Goal: Transaction & Acquisition: Download file/media

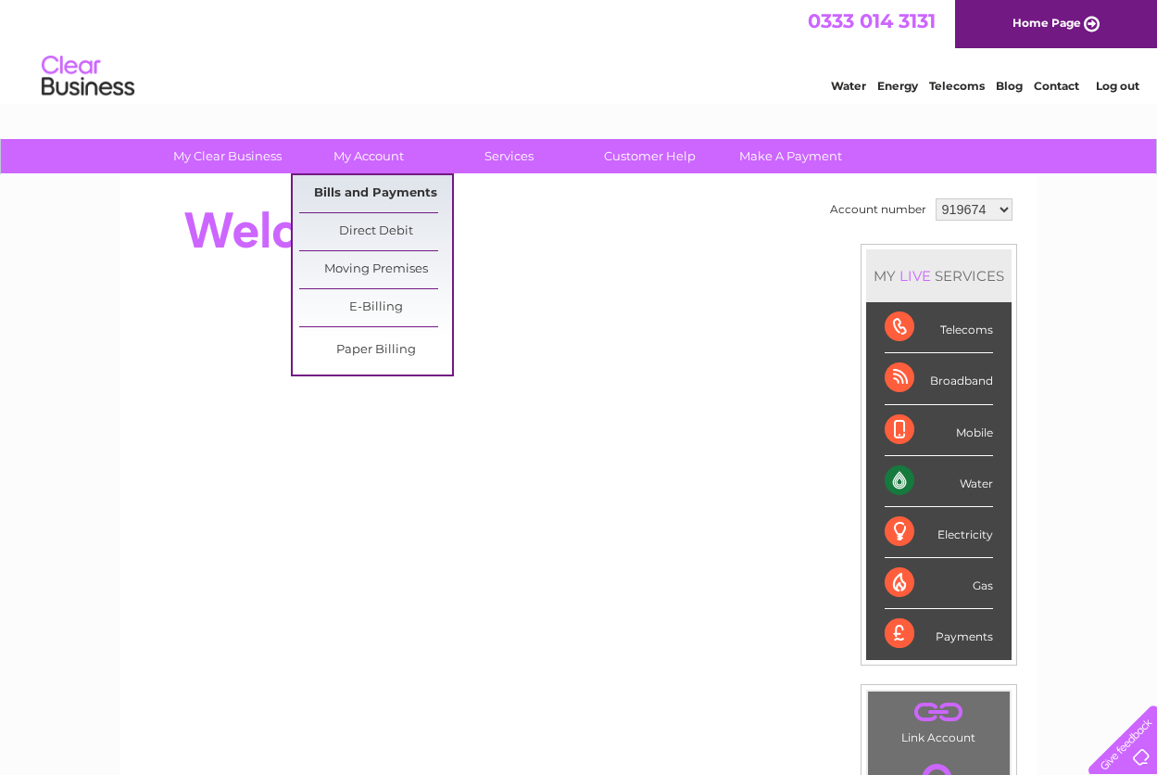
click at [361, 197] on link "Bills and Payments" at bounding box center [375, 193] width 153 height 37
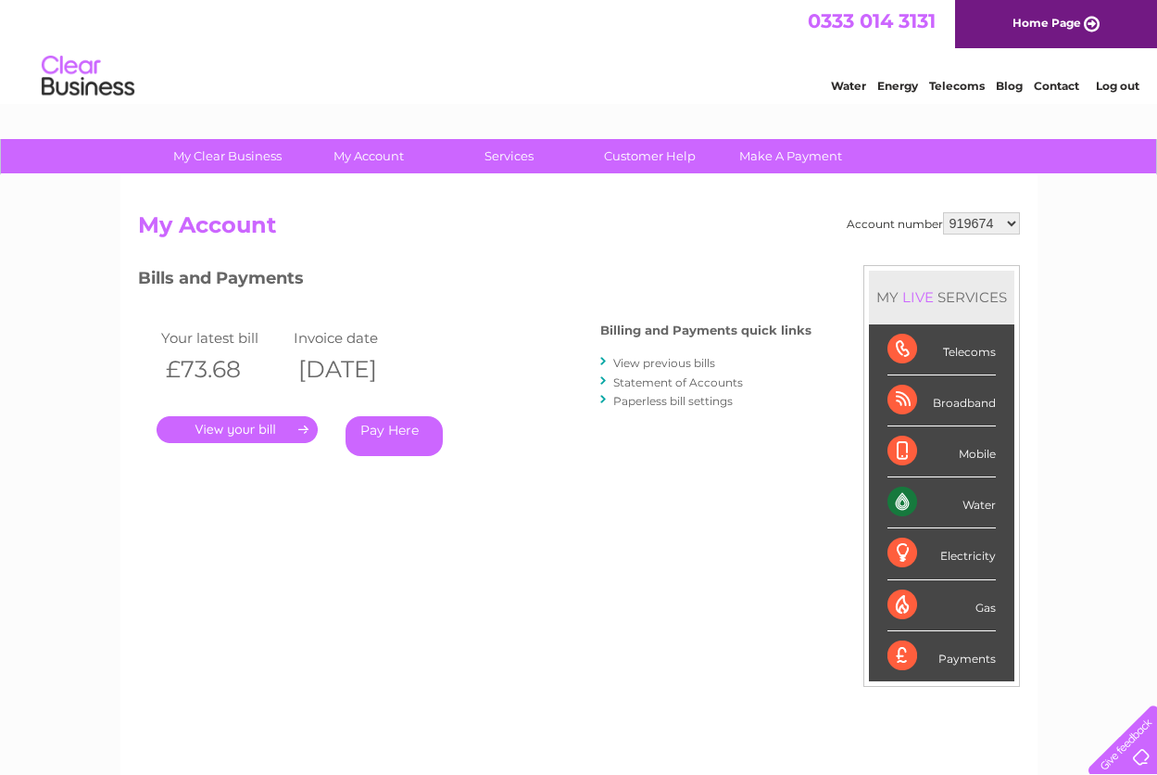
click at [281, 430] on link "." at bounding box center [237, 429] width 161 height 27
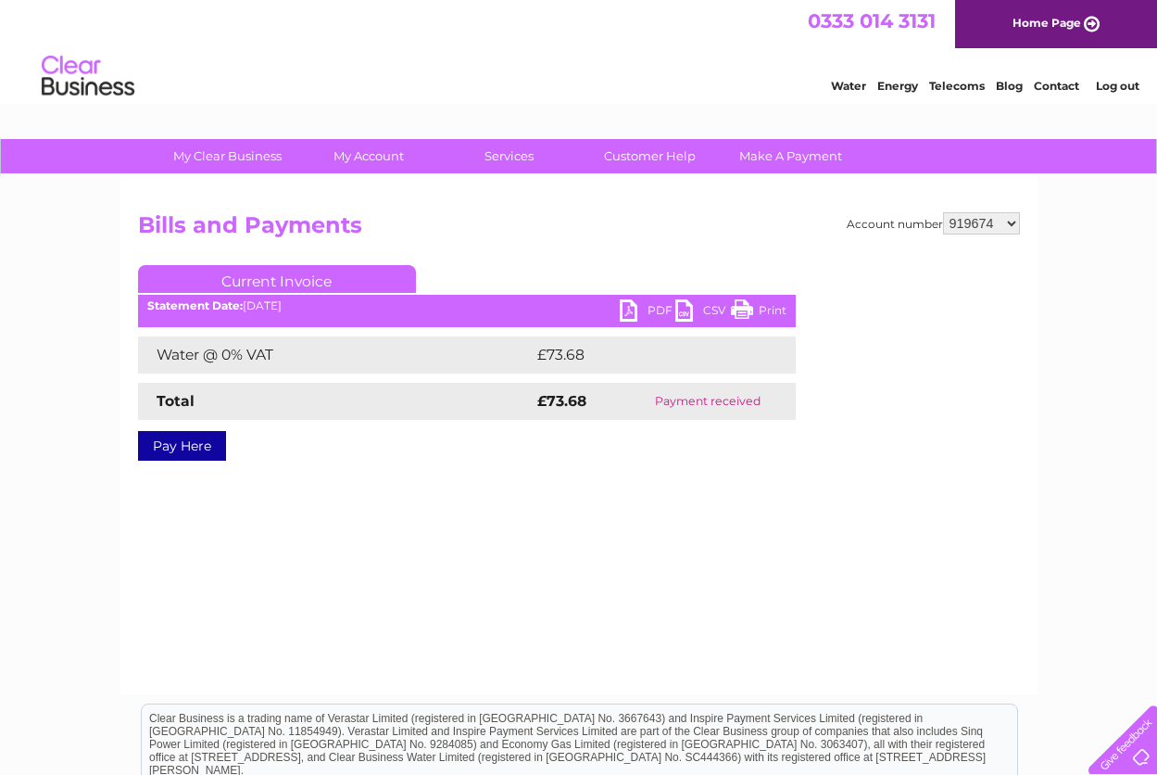
click at [632, 309] on link "PDF" at bounding box center [648, 312] width 56 height 27
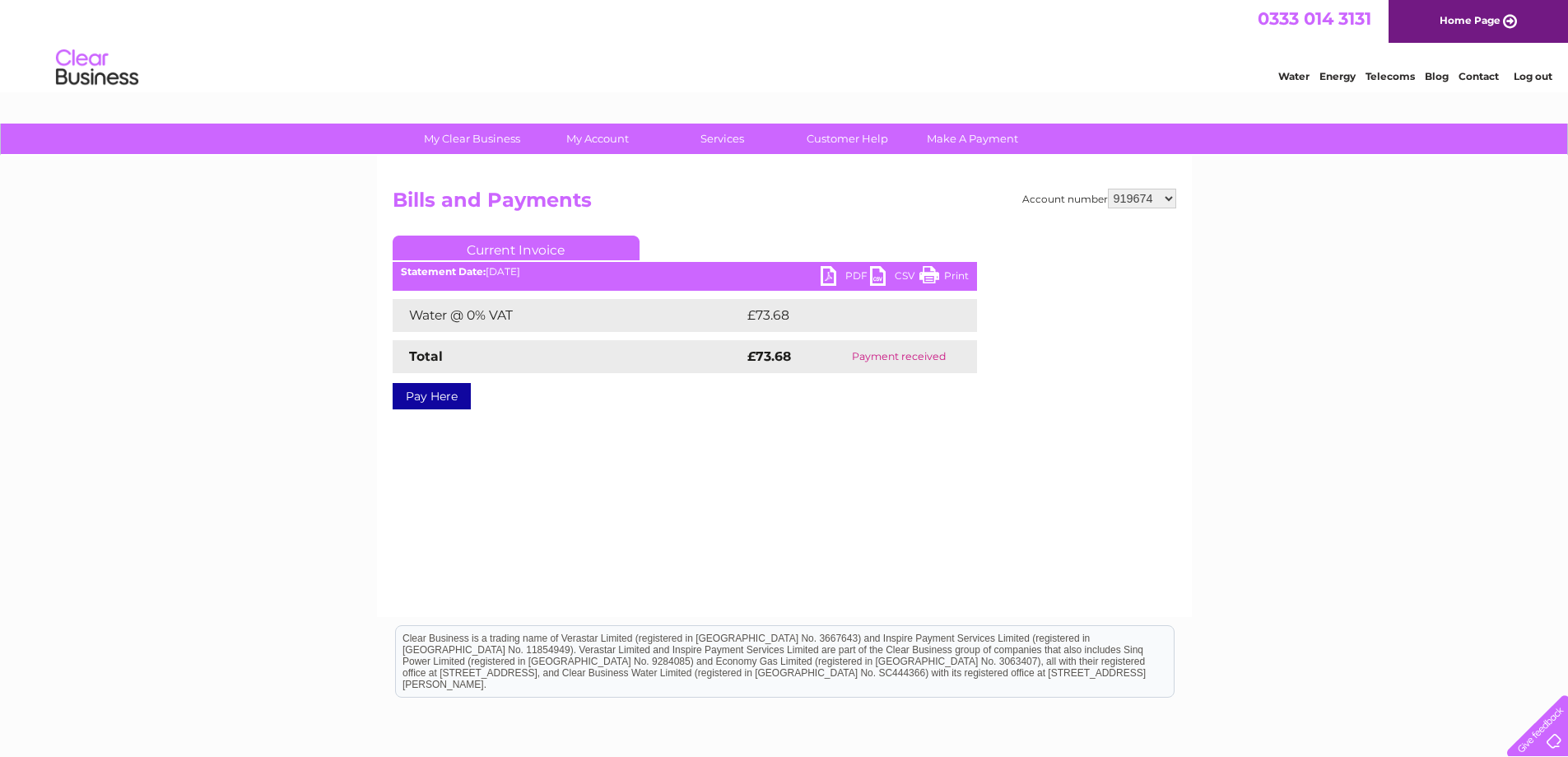
click at [1027, 195] on select "919674 919675 1087820" at bounding box center [1142, 198] width 68 height 20
select select "919675"
click at [1027, 188] on select "919674 919675 1087820" at bounding box center [1142, 198] width 68 height 20
click at [832, 282] on link "PDF" at bounding box center [846, 277] width 50 height 24
